Goal: Transaction & Acquisition: Purchase product/service

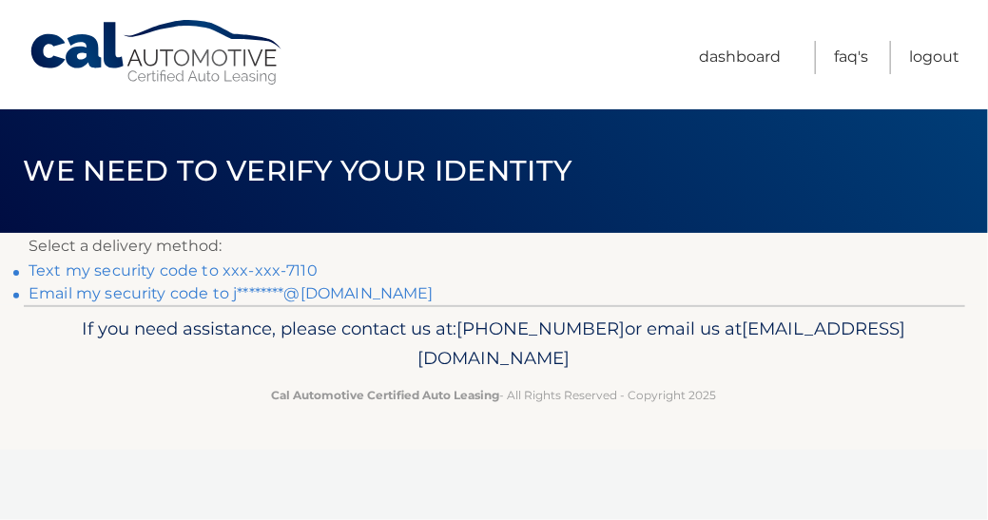
click at [261, 272] on link "Text my security code to xxx-xxx-7110" at bounding box center [173, 270] width 289 height 18
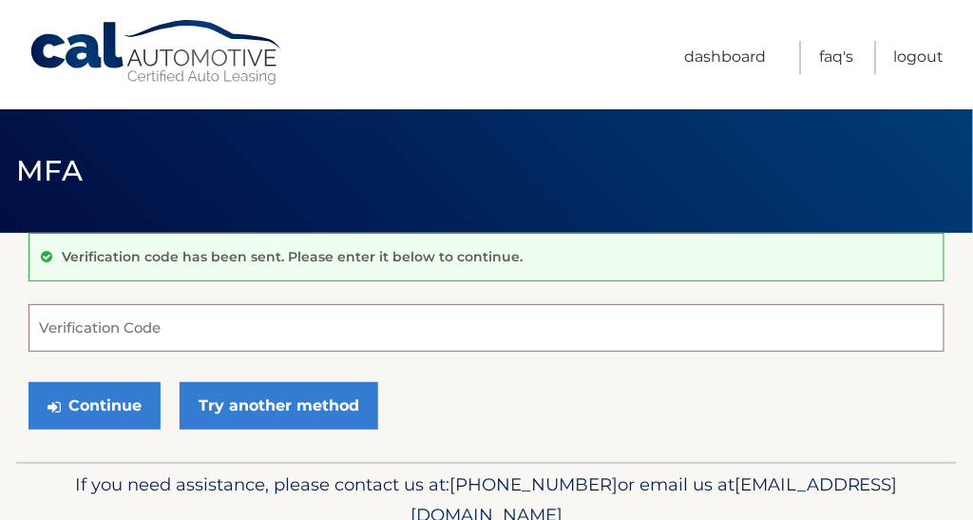
click at [274, 325] on input "Verification Code" at bounding box center [487, 328] width 916 height 48
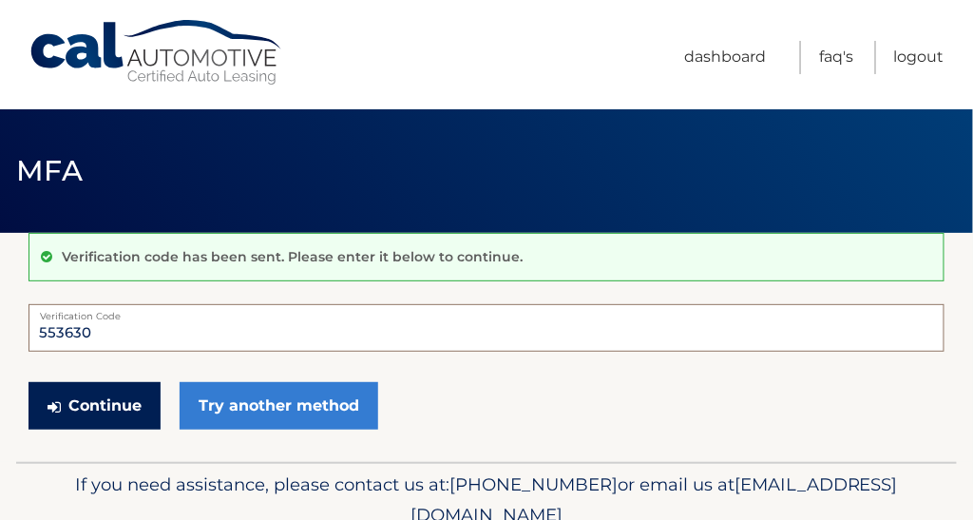
type input "553630"
click at [112, 403] on button "Continue" at bounding box center [95, 406] width 132 height 48
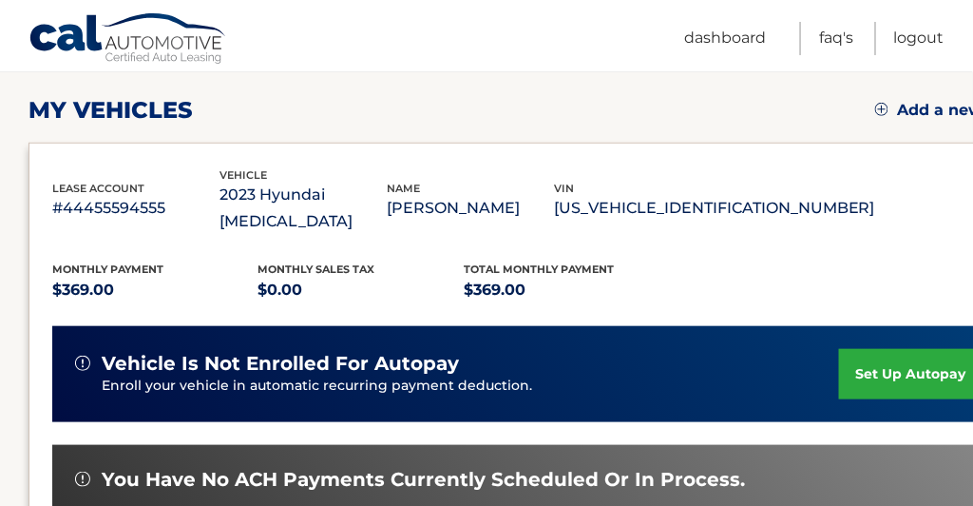
scroll to position [380, 0]
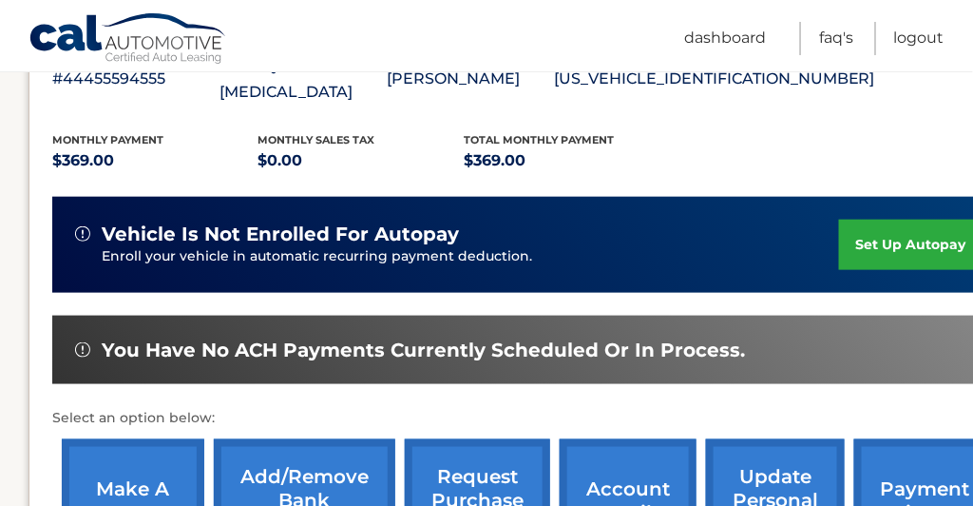
click at [129, 462] on link "make a payment" at bounding box center [133, 501] width 143 height 125
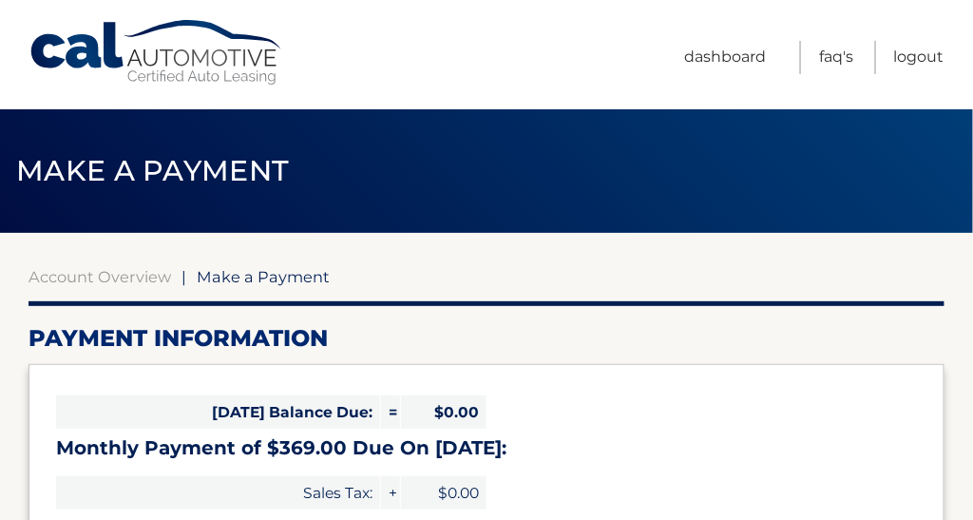
select select "YzJkNjZkMDUtNThhYy00MGIzLThjYzQtYTZjZjgzZjhmZjJl"
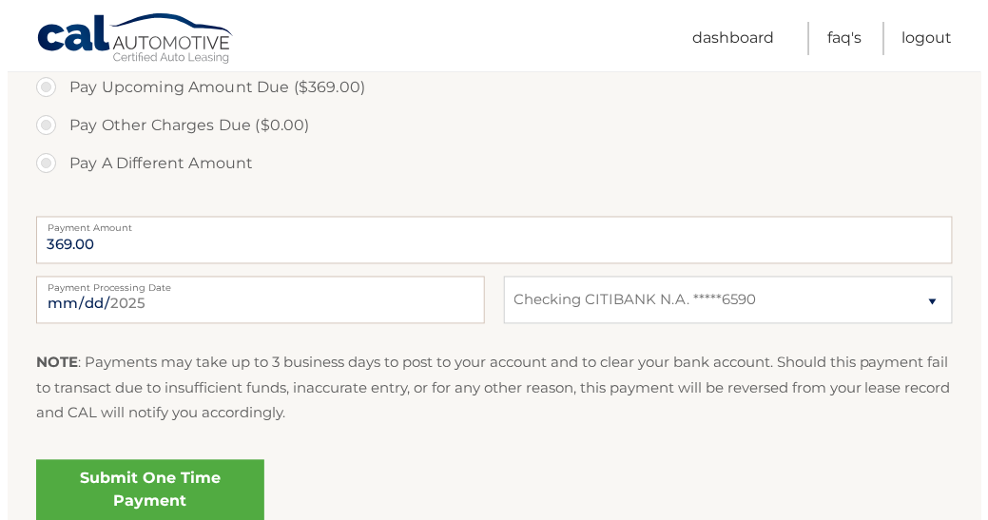
scroll to position [761, 0]
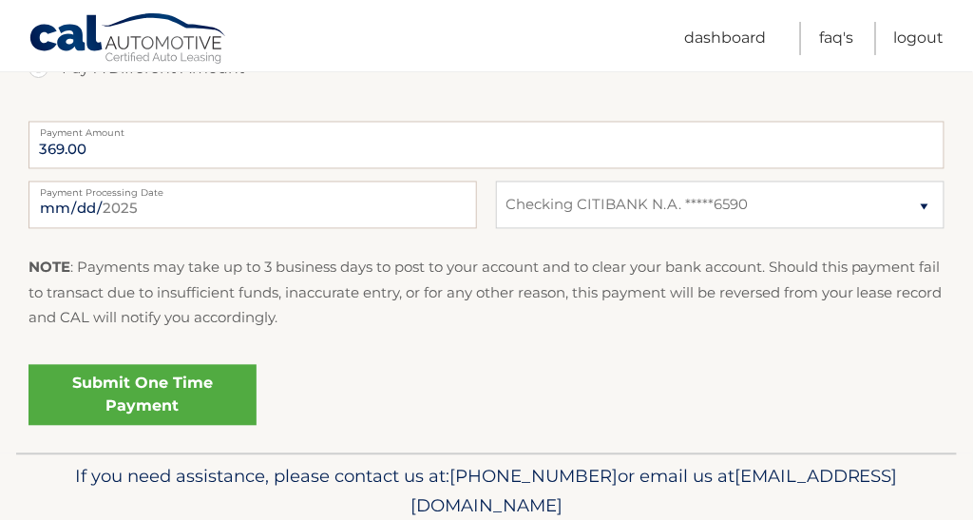
click at [143, 390] on link "Submit One Time Payment" at bounding box center [143, 395] width 228 height 61
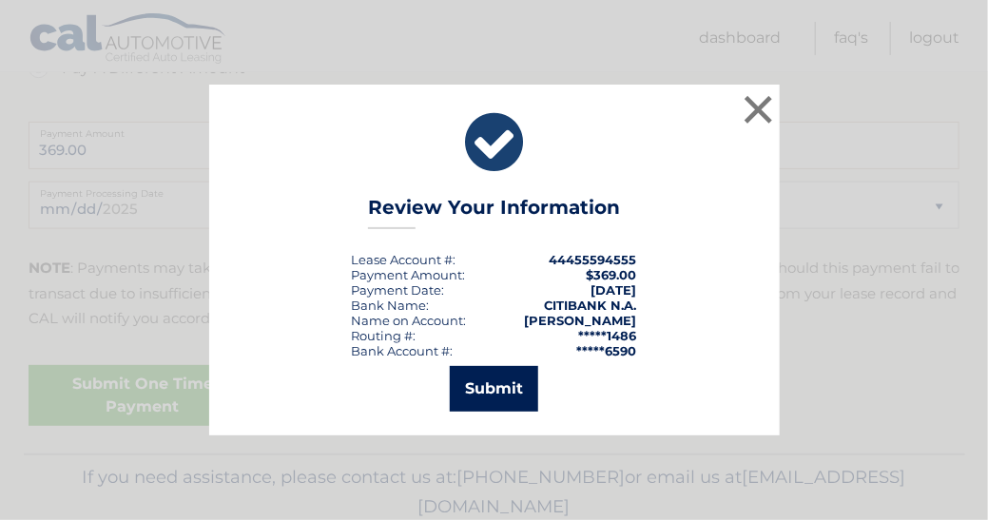
click at [499, 382] on button "Submit" at bounding box center [494, 389] width 88 height 46
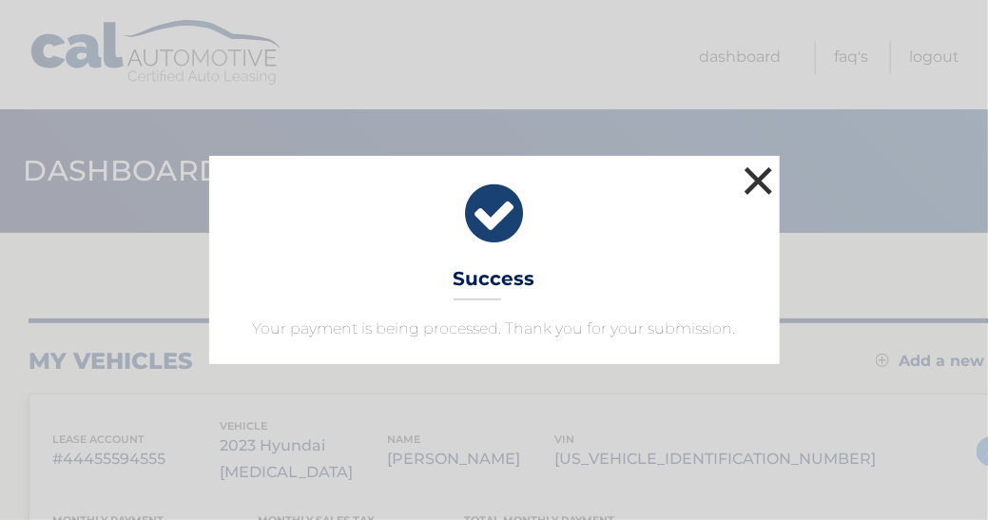
click at [761, 181] on button "×" at bounding box center [759, 181] width 38 height 38
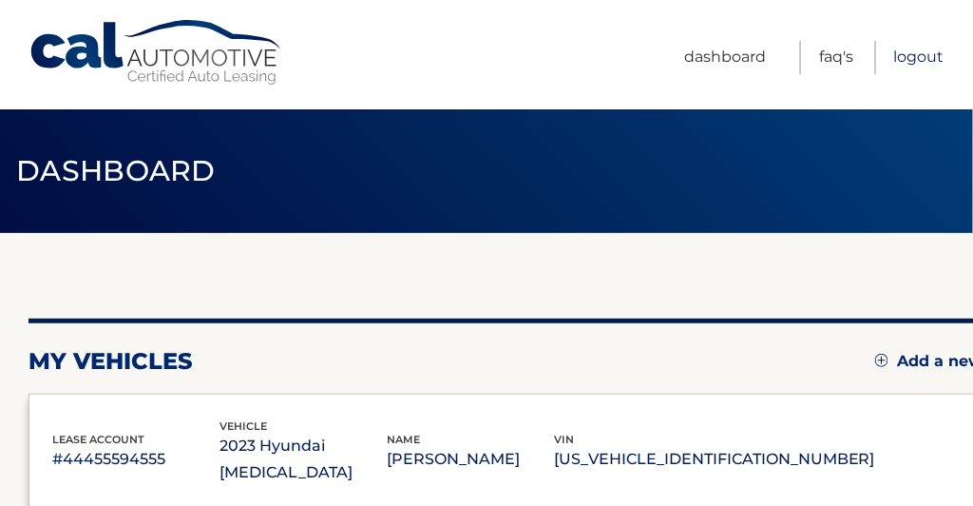
click at [909, 59] on link "Logout" at bounding box center [920, 57] width 50 height 33
